Goal: Entertainment & Leisure: Browse casually

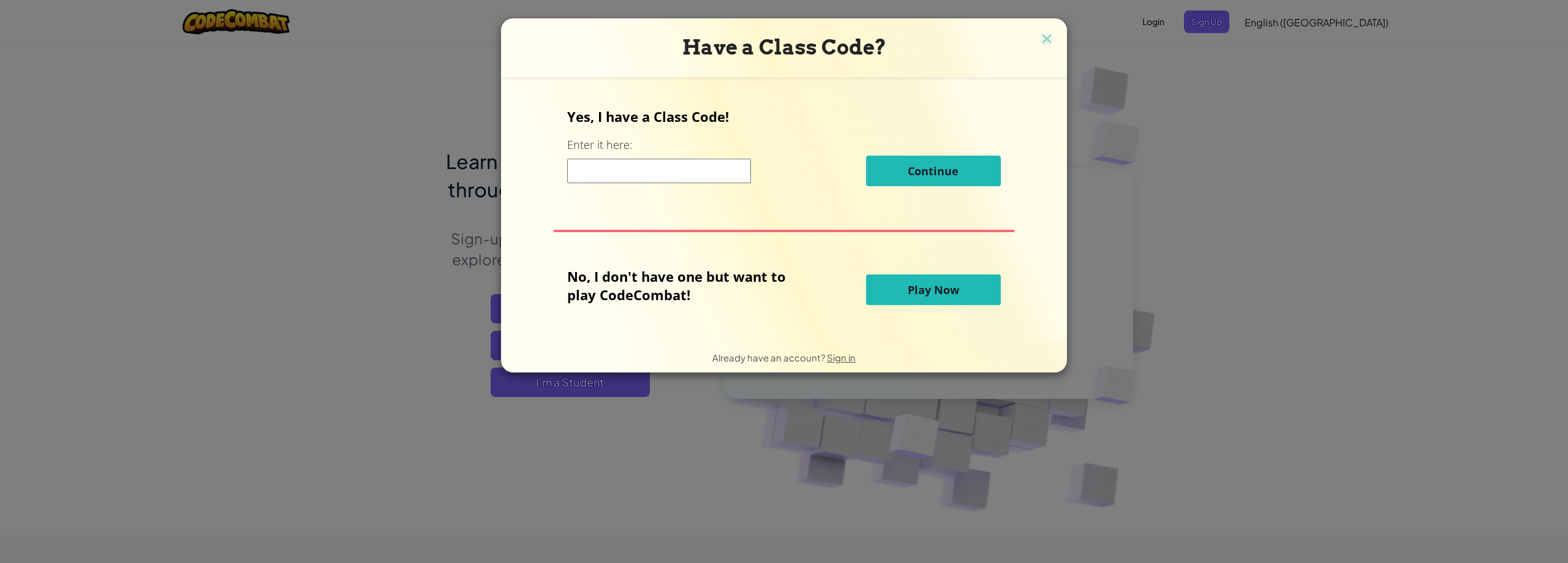
click at [957, 286] on button "Play Now" at bounding box center [933, 290] width 135 height 31
click at [944, 256] on div "Yes, I have a Class Code! Enter it here: Continue No, I don't have one but want…" at bounding box center [784, 209] width 541 height 240
click at [946, 284] on span "Play Now" at bounding box center [933, 290] width 51 height 15
click at [930, 289] on span "Play Now" at bounding box center [933, 290] width 51 height 15
click at [762, 147] on div "Yes, I have a Class Code! Enter it here: Continue" at bounding box center [783, 151] width 433 height 88
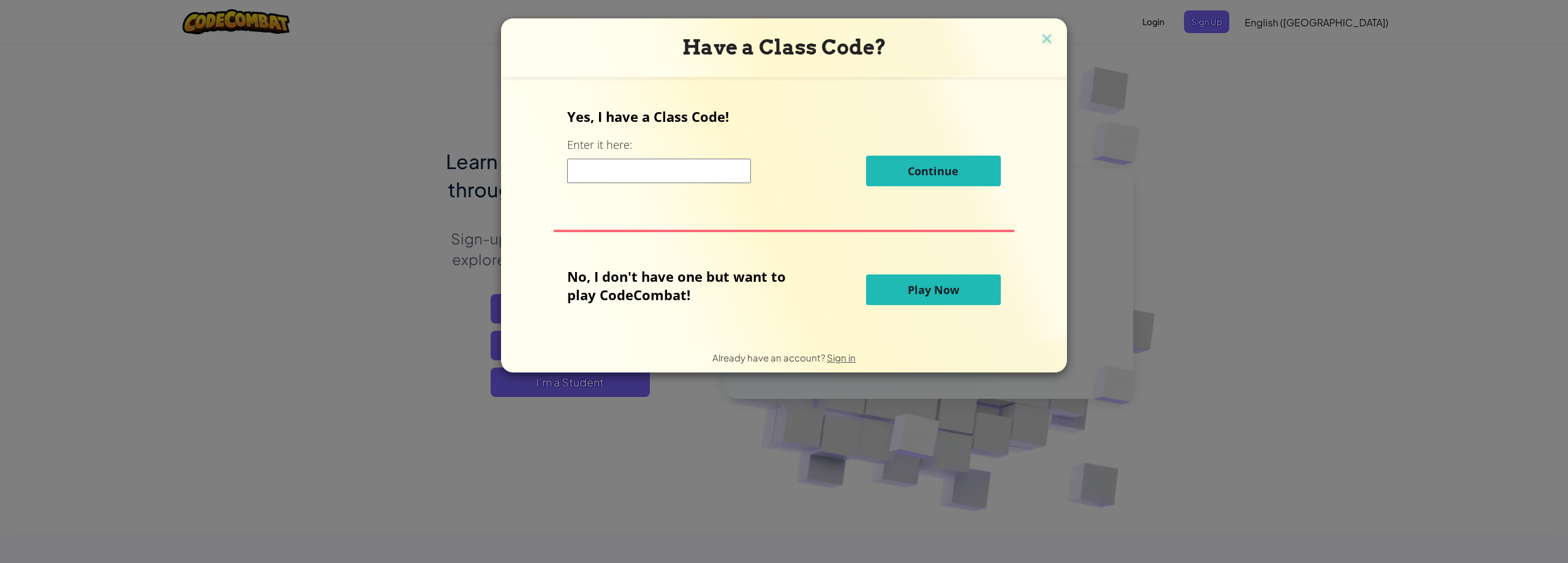
click at [717, 174] on input at bounding box center [659, 171] width 184 height 25
click at [832, 228] on div "Yes, I have a Class Code! Enter it here: Continue No, I don't have one but want…" at bounding box center [784, 209] width 541 height 240
click at [920, 299] on button "Play Now" at bounding box center [933, 290] width 135 height 31
click at [1043, 37] on img at bounding box center [1047, 40] width 16 height 18
